Goal: Information Seeking & Learning: Learn about a topic

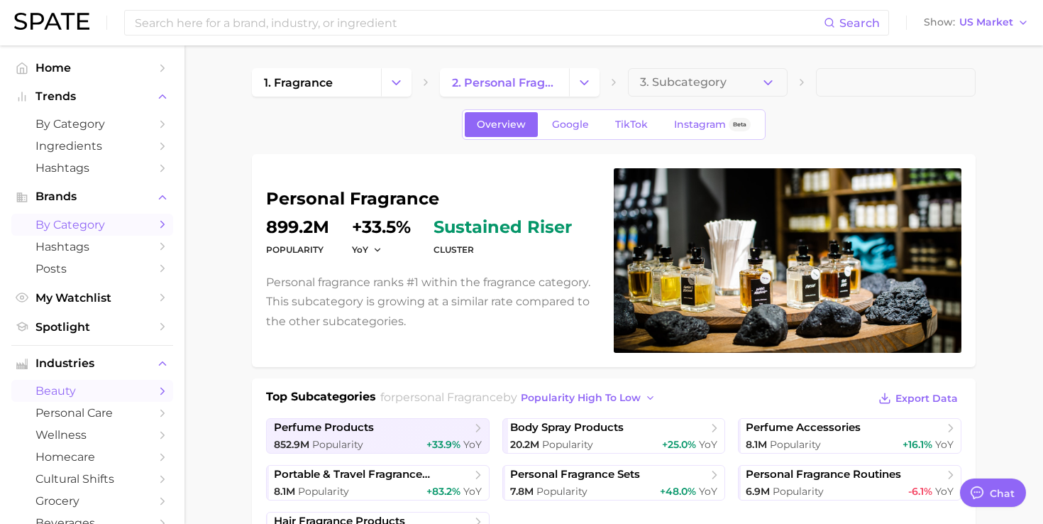
click at [89, 231] on span "by Category" at bounding box center [92, 224] width 114 height 13
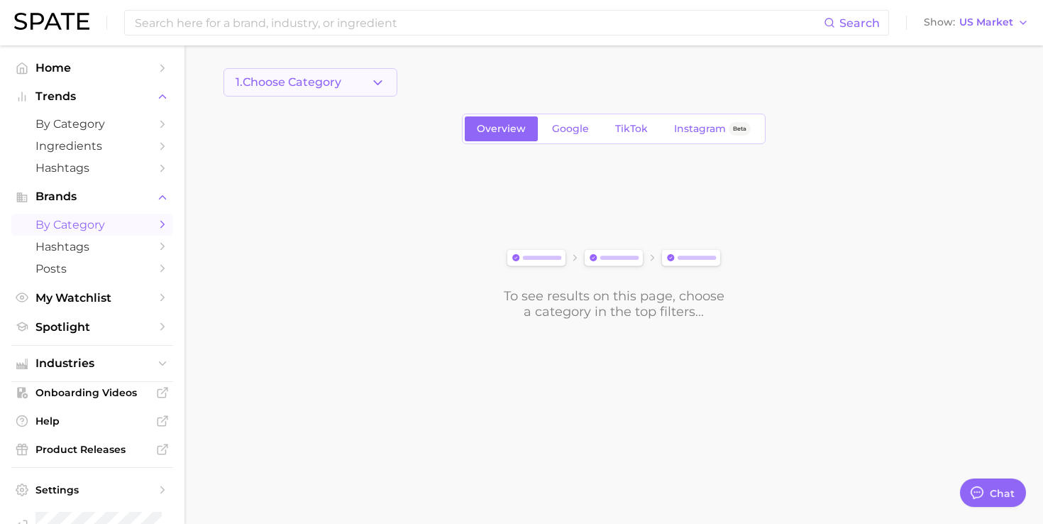
click at [385, 85] on button "1. Choose Category" at bounding box center [311, 82] width 174 height 28
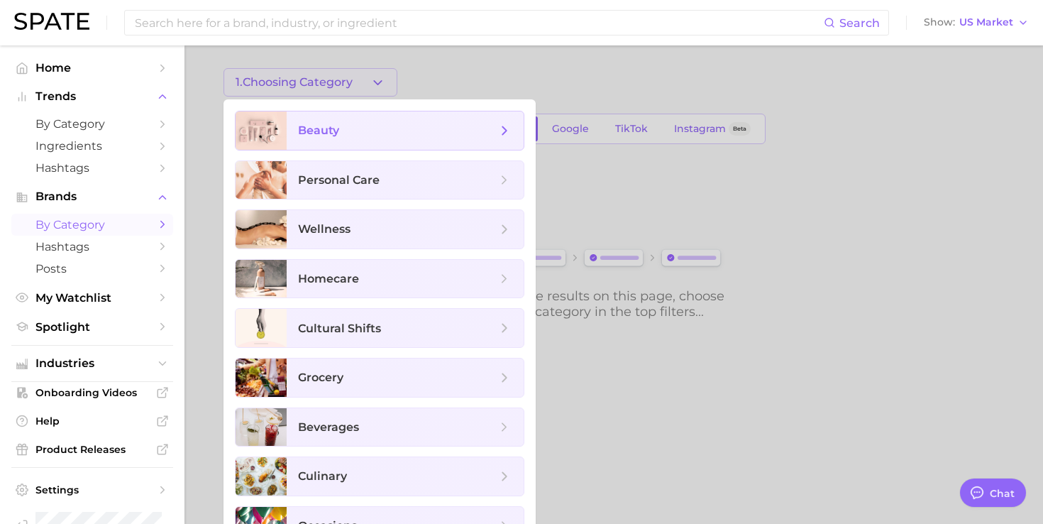
click at [371, 121] on span "beauty" at bounding box center [405, 130] width 237 height 38
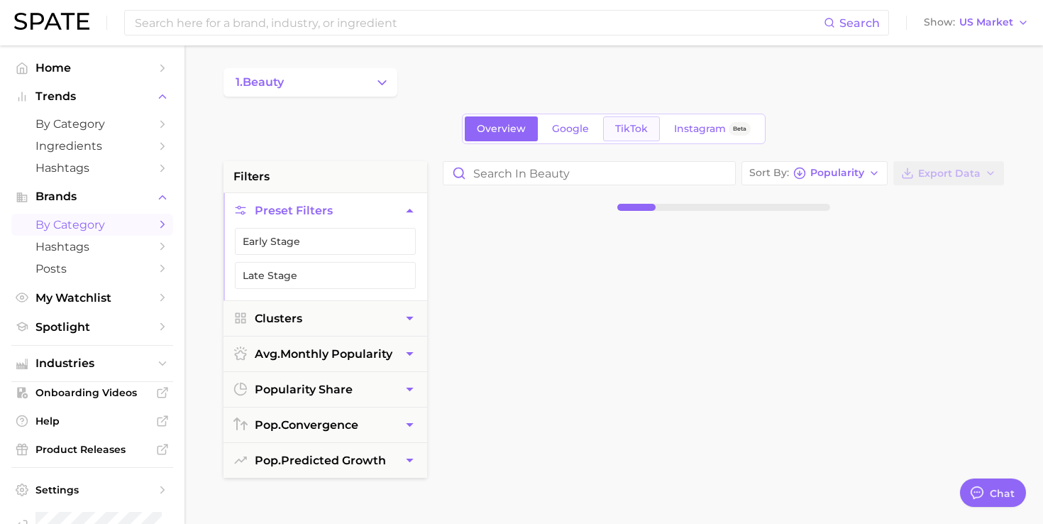
click at [613, 127] on link "TikTok" at bounding box center [631, 128] width 57 height 25
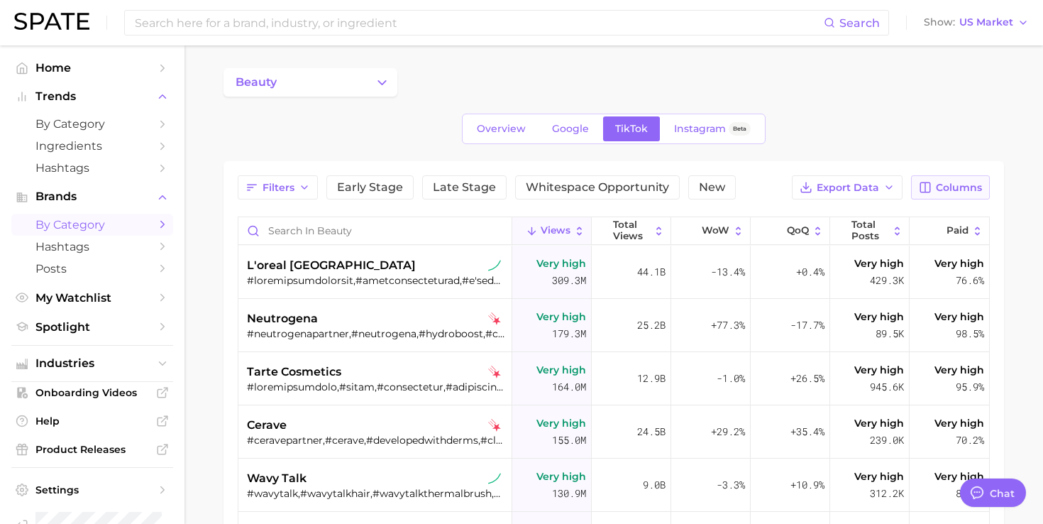
click at [943, 192] on span "Columns" at bounding box center [959, 188] width 46 height 12
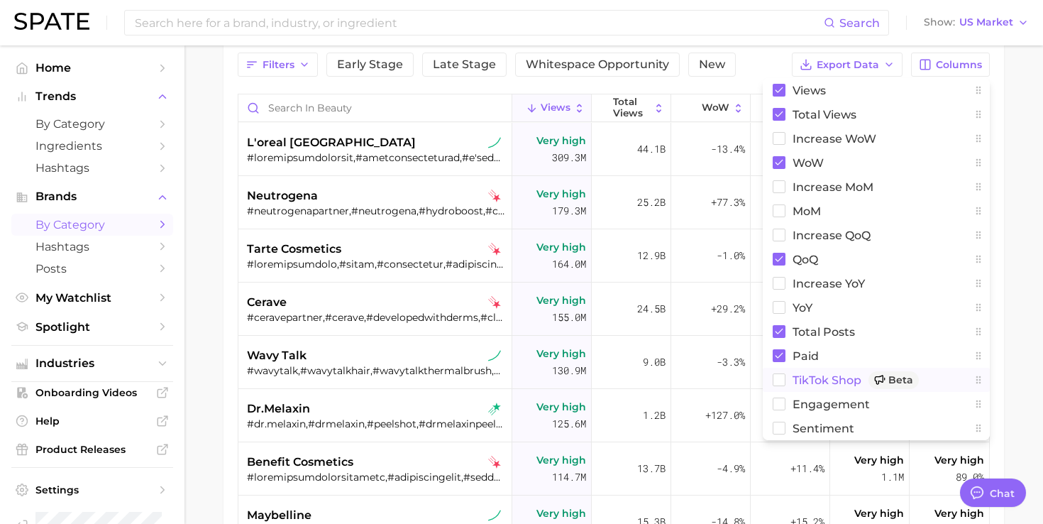
scroll to position [111, 0]
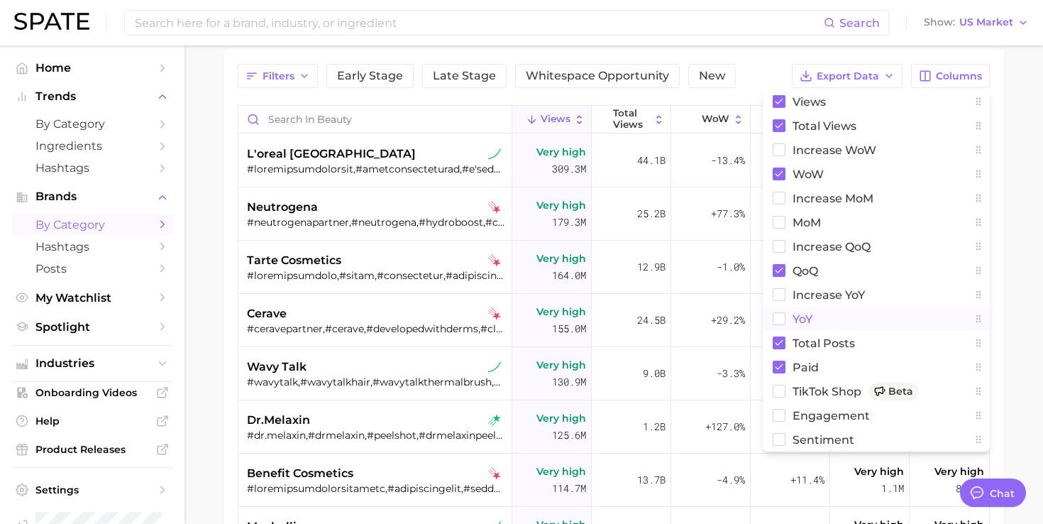
click at [779, 316] on rect at bounding box center [780, 319] width 12 height 12
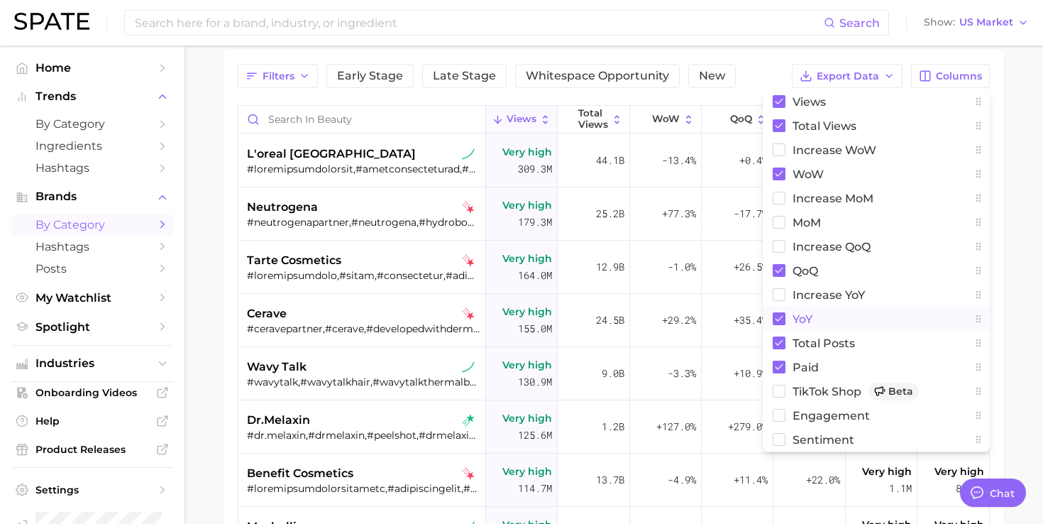
click at [772, 66] on div "Filters Early Stage Late Stage Whitespace Opportunity New Export Data Columns V…" at bounding box center [614, 76] width 752 height 24
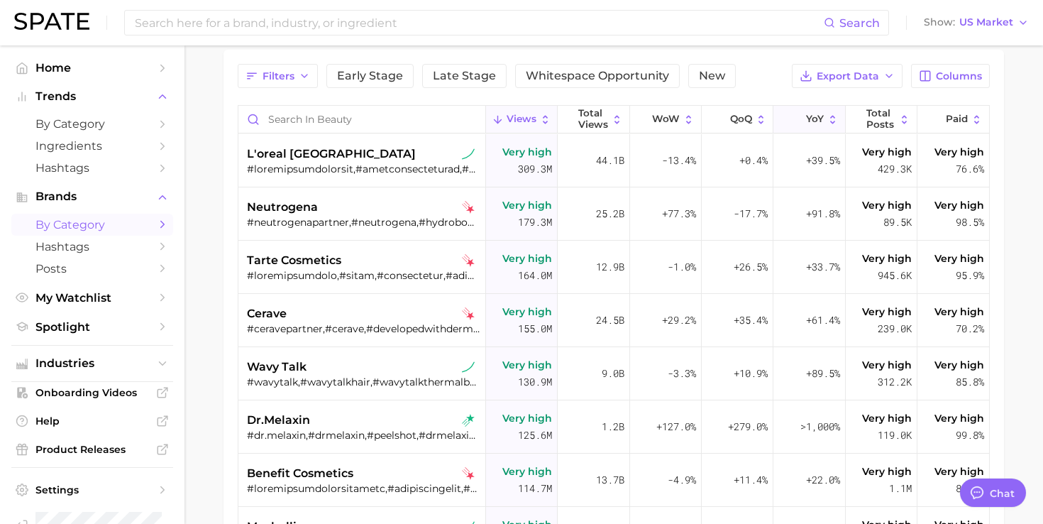
click at [812, 123] on span "YoY" at bounding box center [815, 119] width 18 height 11
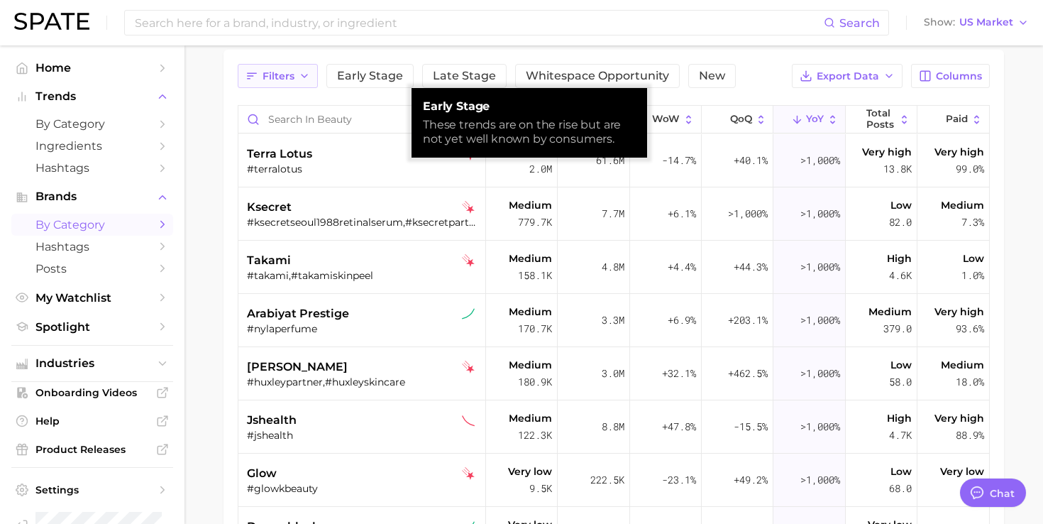
click at [308, 80] on icon "button" at bounding box center [304, 75] width 11 height 11
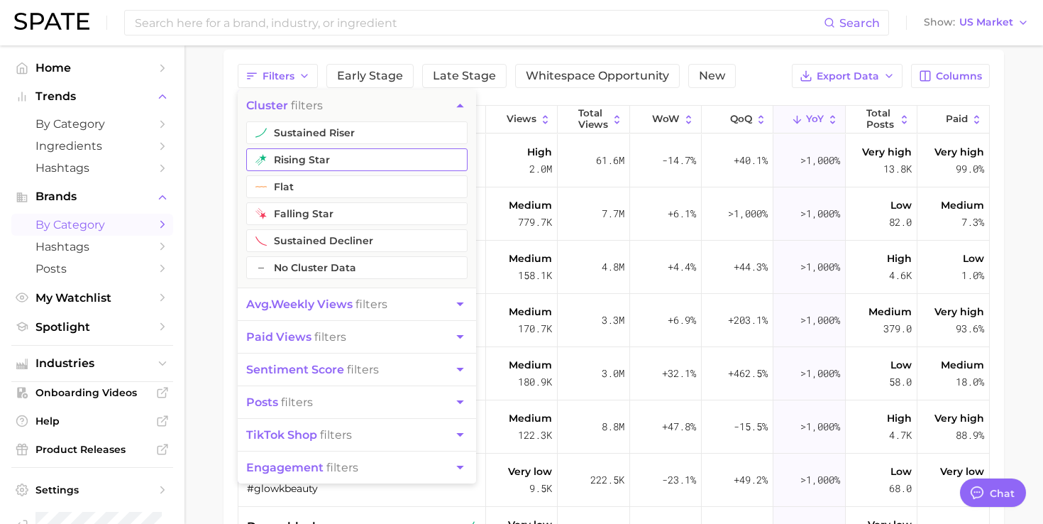
click at [308, 158] on button "rising star" at bounding box center [356, 159] width 221 height 23
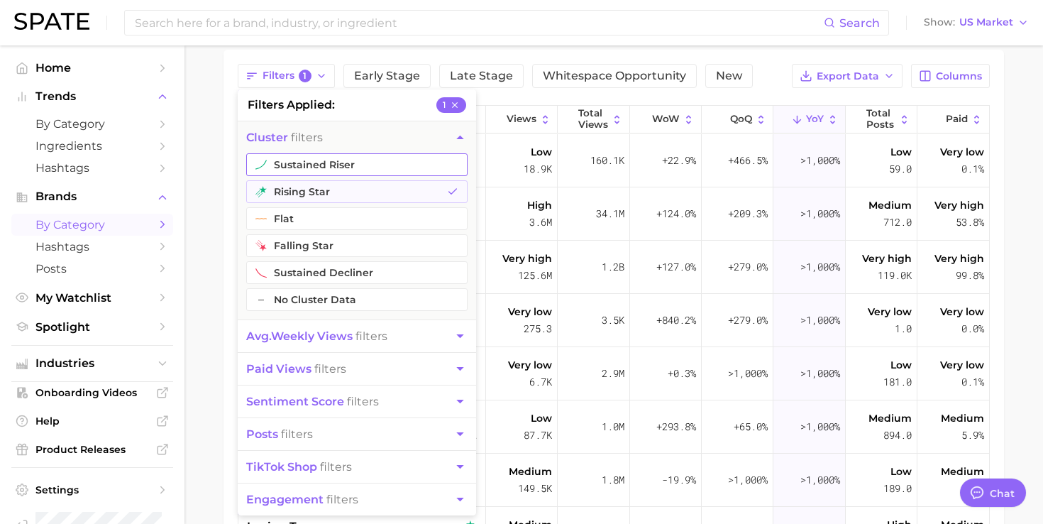
click at [310, 158] on button "sustained riser" at bounding box center [356, 164] width 221 height 23
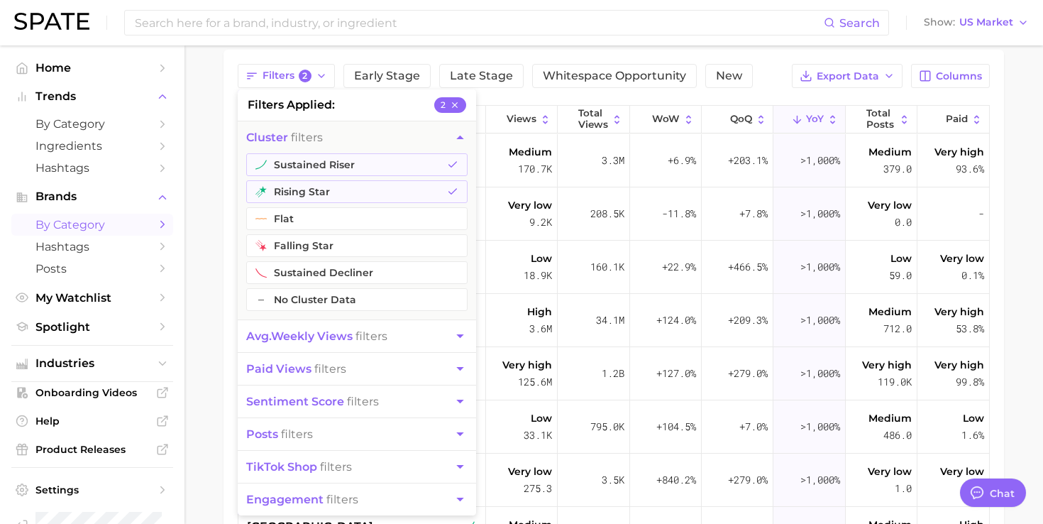
click at [234, 184] on div "Filters 2 filters applied 2 cluster filters sustained riser rising star flat fa…" at bounding box center [614, 346] width 781 height 593
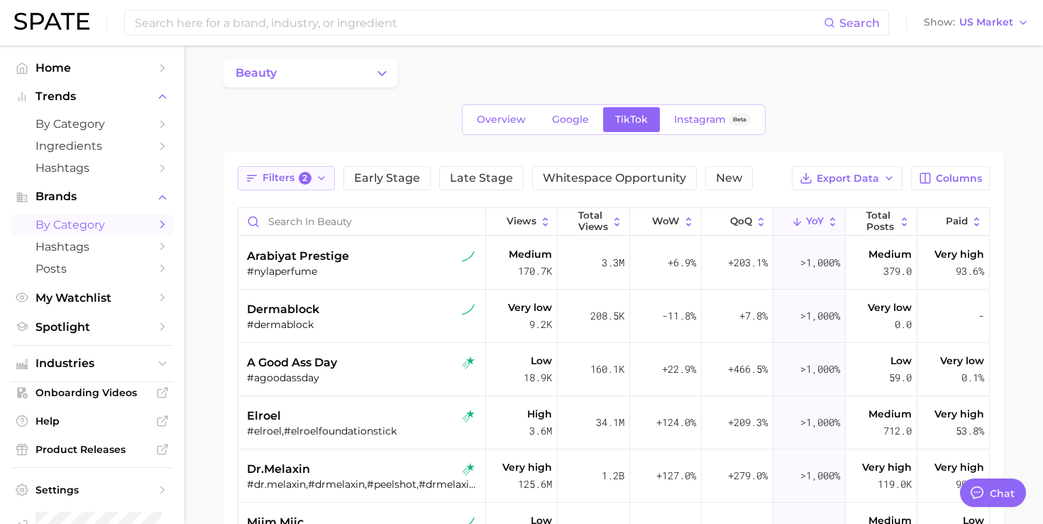
scroll to position [8, 0]
